Goal: Task Accomplishment & Management: Complete application form

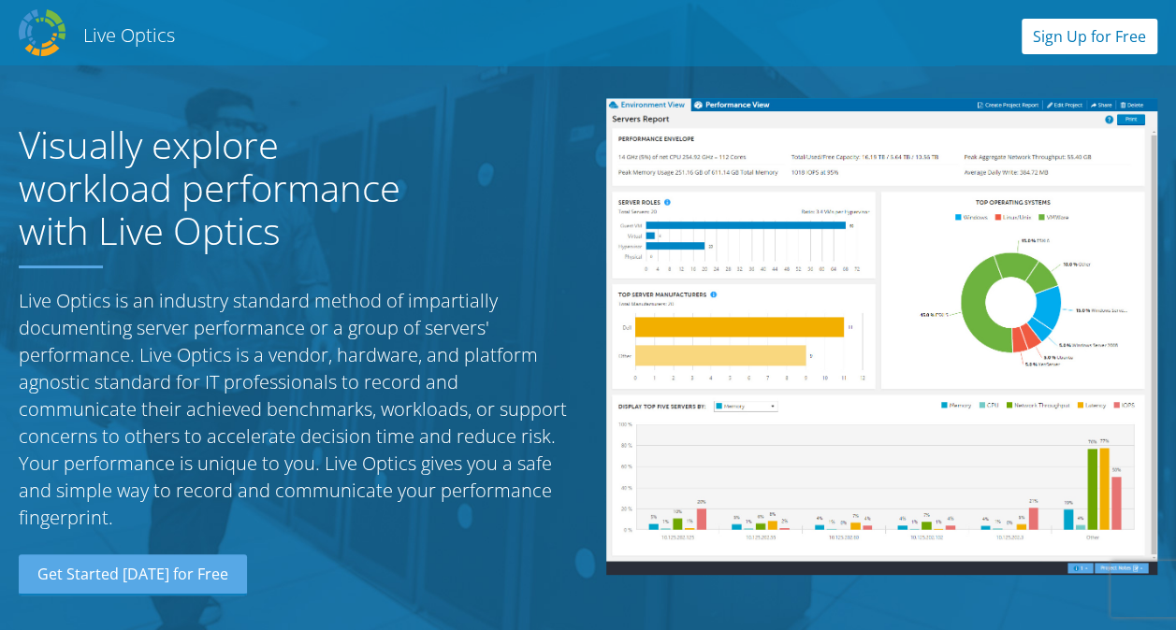
click at [1103, 48] on link "Sign Up for Free" at bounding box center [1089, 37] width 136 height 36
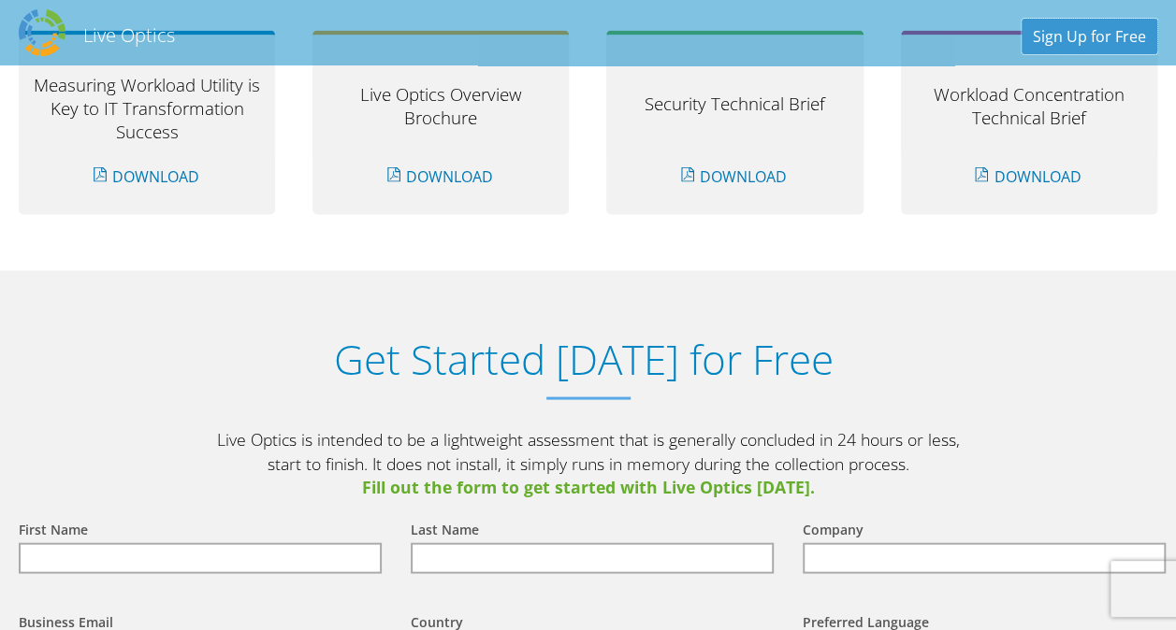
scroll to position [1944, 0]
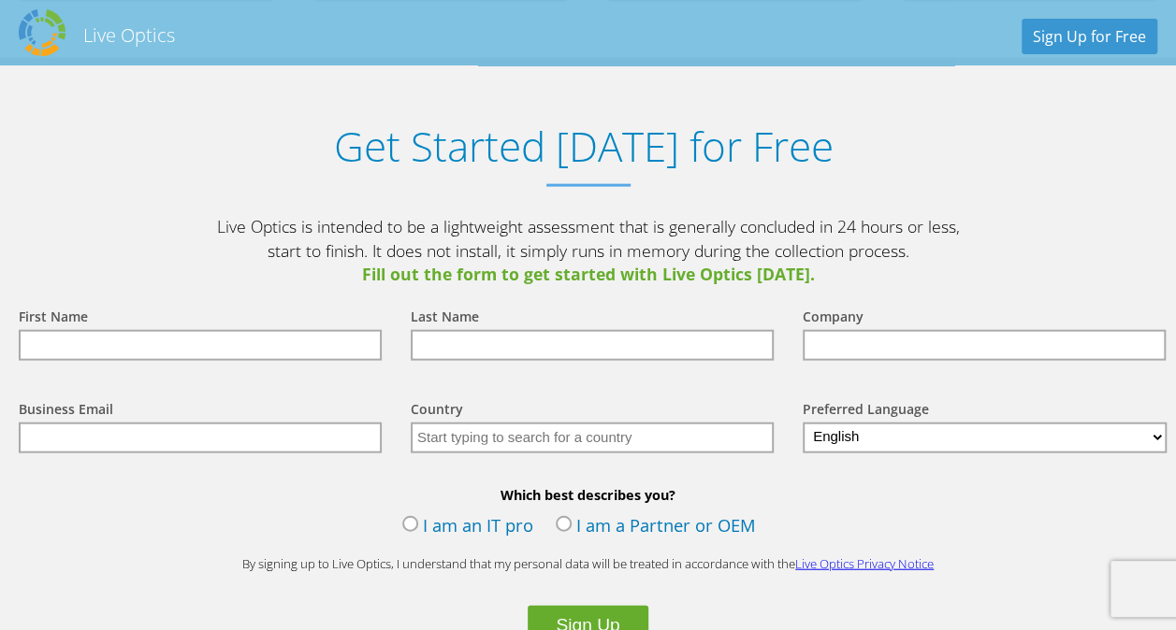
click at [226, 352] on input "text" at bounding box center [200, 345] width 363 height 31
type input "wuipin"
type input "ho"
type input "SMC"
type input "[EMAIL_ADDRESS][DOMAIN_NAME]"
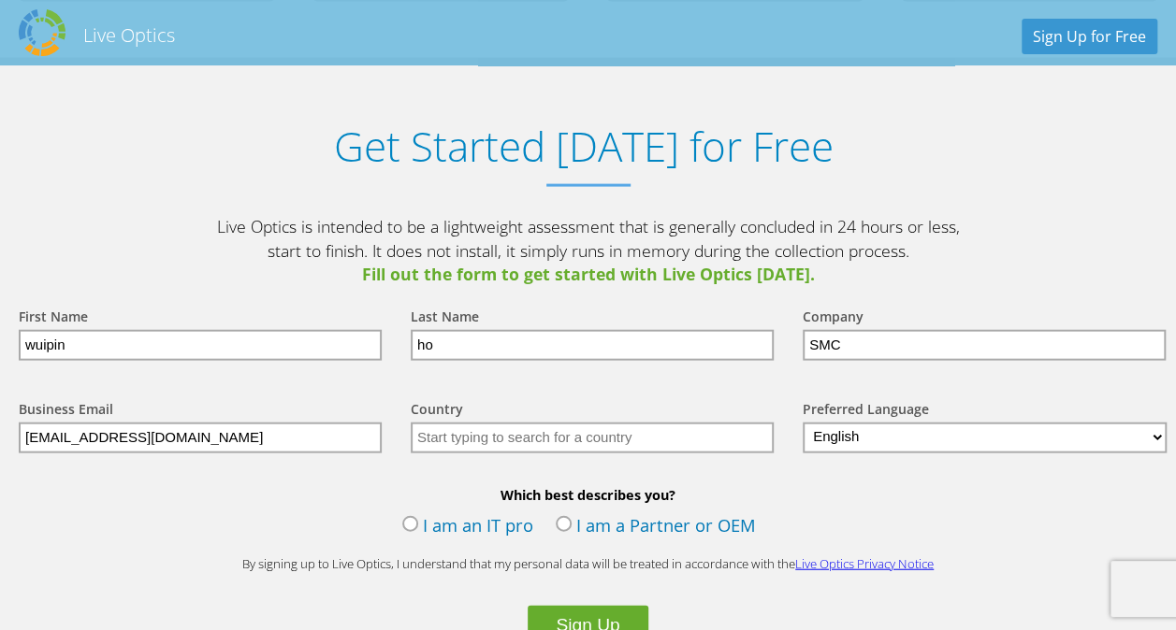
type input "[GEOGRAPHIC_DATA]"
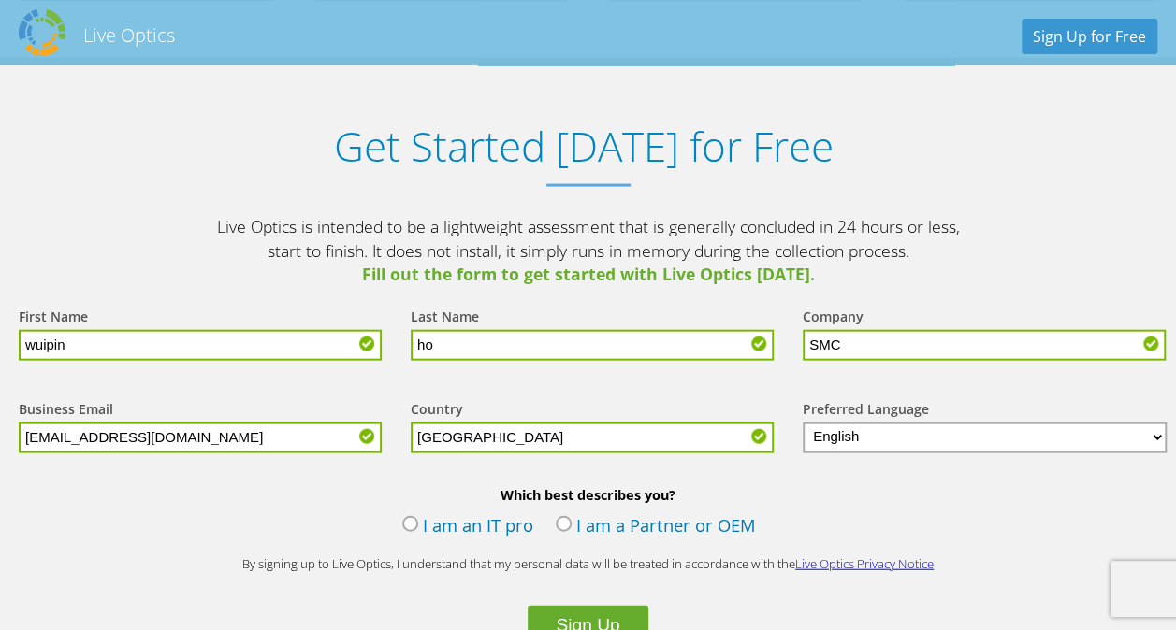
click at [412, 526] on label "I am an IT pro" at bounding box center [467, 528] width 131 height 28
click at [0, 0] on input "I am an IT pro" at bounding box center [0, 0] width 0 height 0
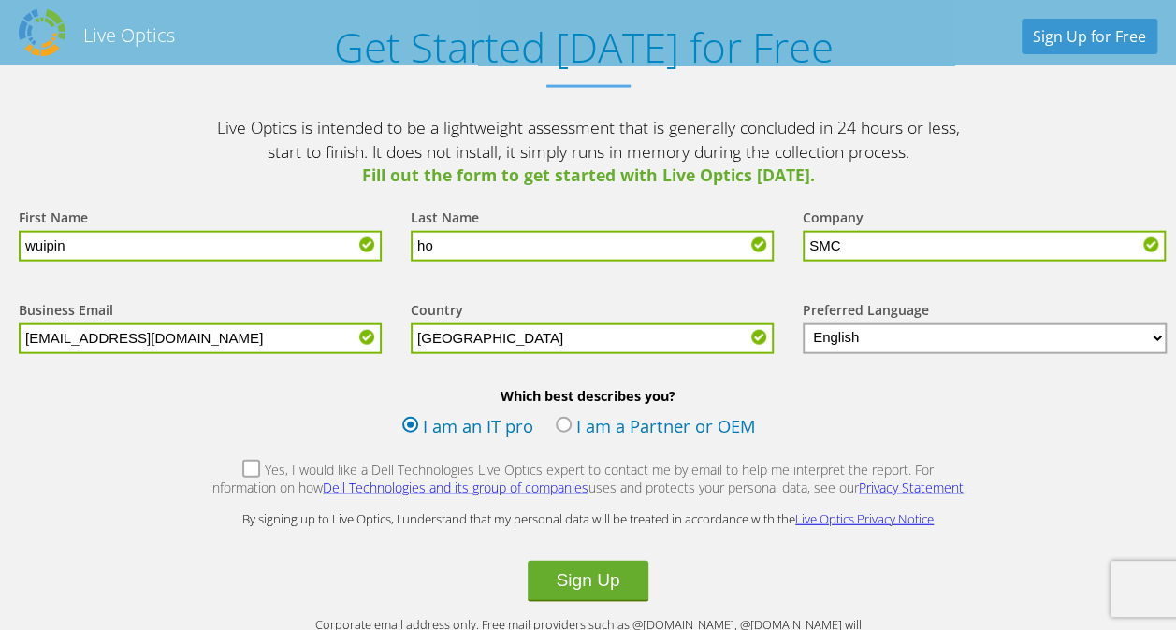
scroll to position [2224, 0]
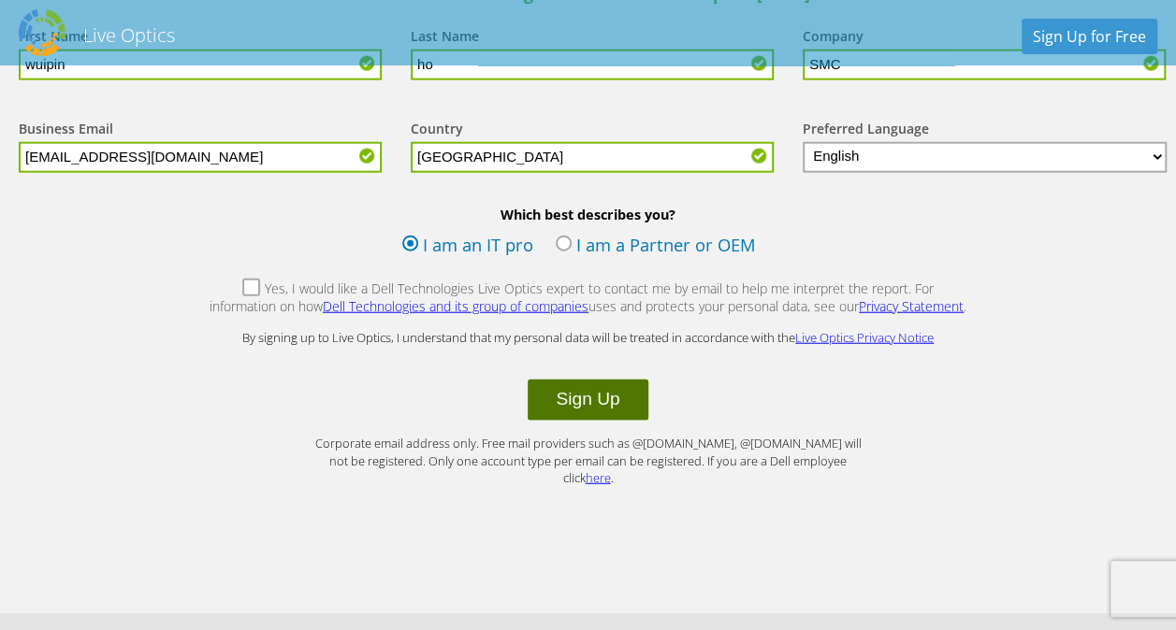
click at [639, 410] on button "Sign Up" at bounding box center [588, 400] width 120 height 41
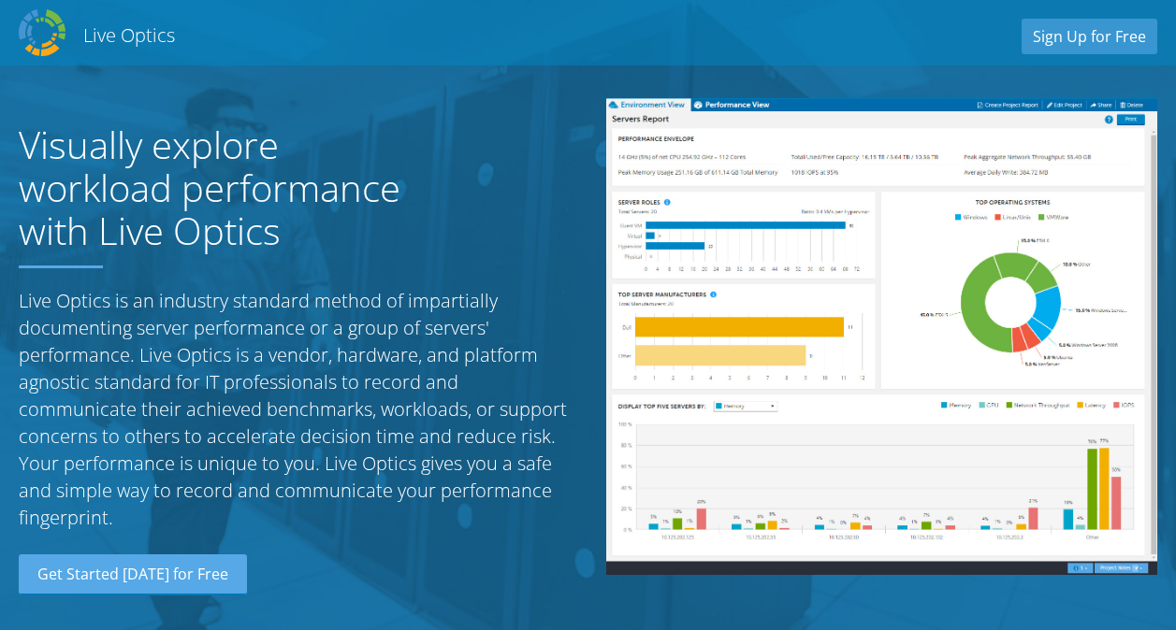
select select "190"
